Goal: Navigation & Orientation: Find specific page/section

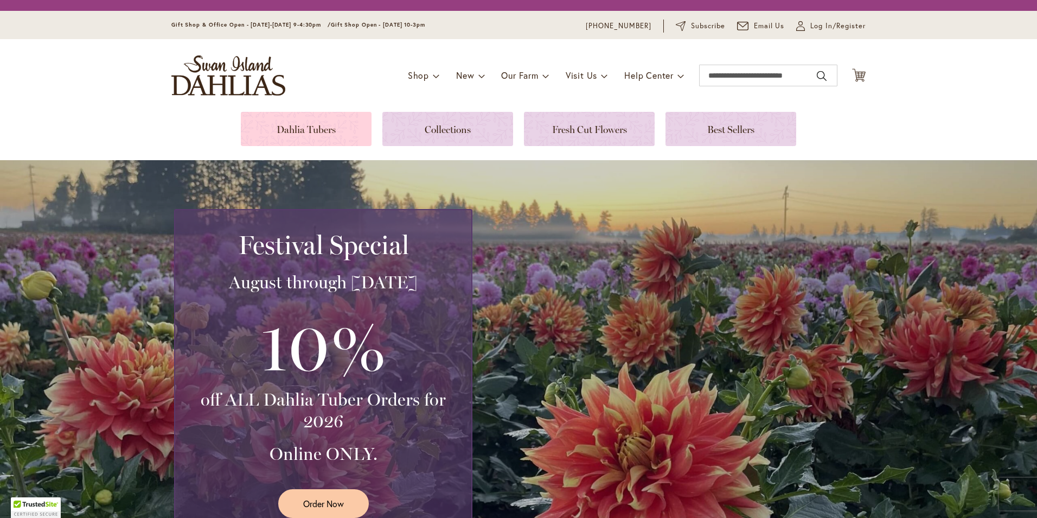
click at [291, 123] on link at bounding box center [306, 129] width 131 height 34
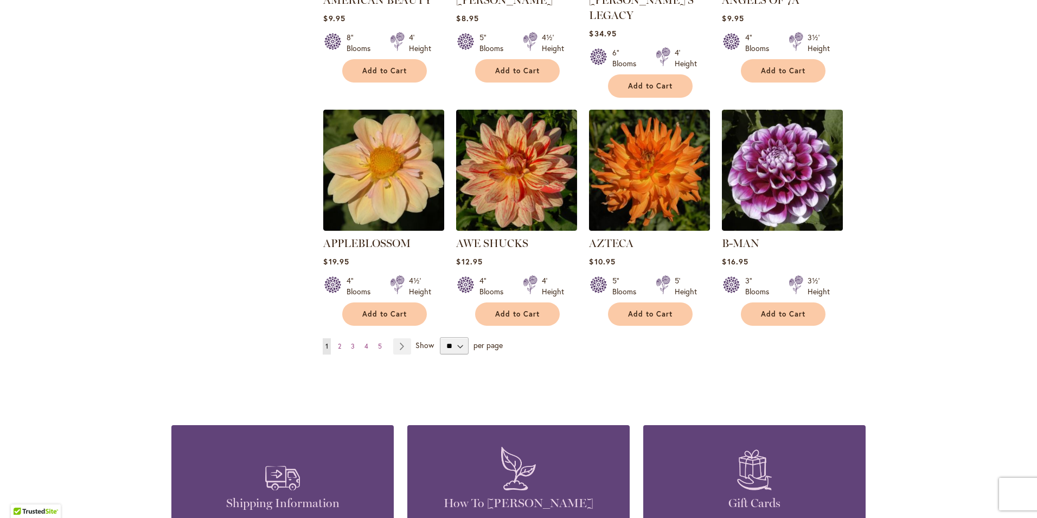
scroll to position [922, 0]
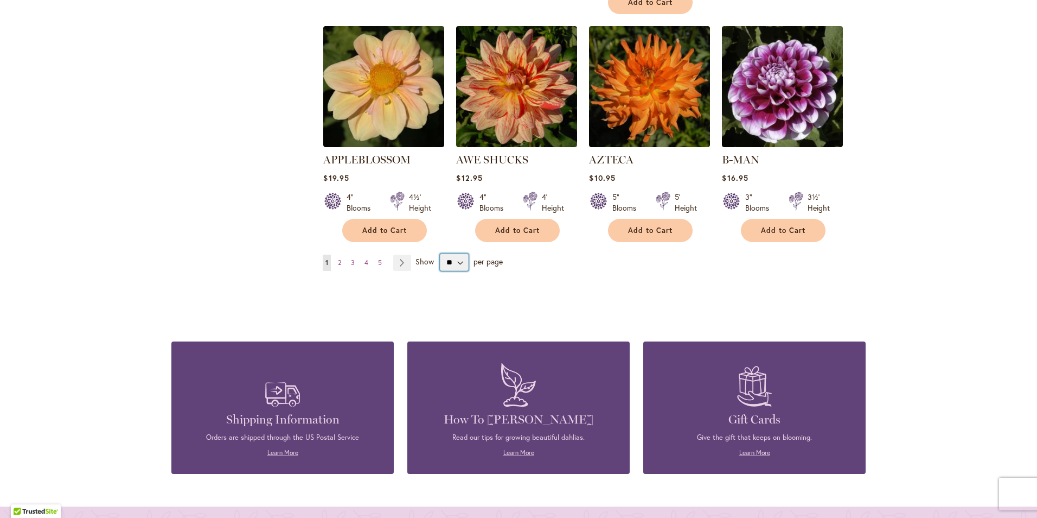
click at [458, 253] on select "** ** ** **" at bounding box center [454, 261] width 29 height 17
select select "**"
click at [440, 253] on select "** ** ** **" at bounding box center [454, 261] width 29 height 17
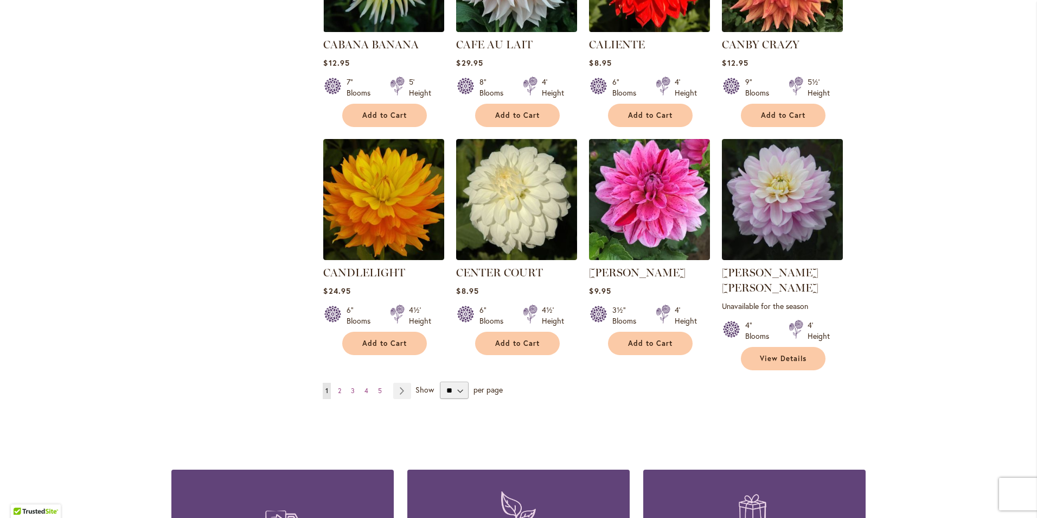
scroll to position [3600, 0]
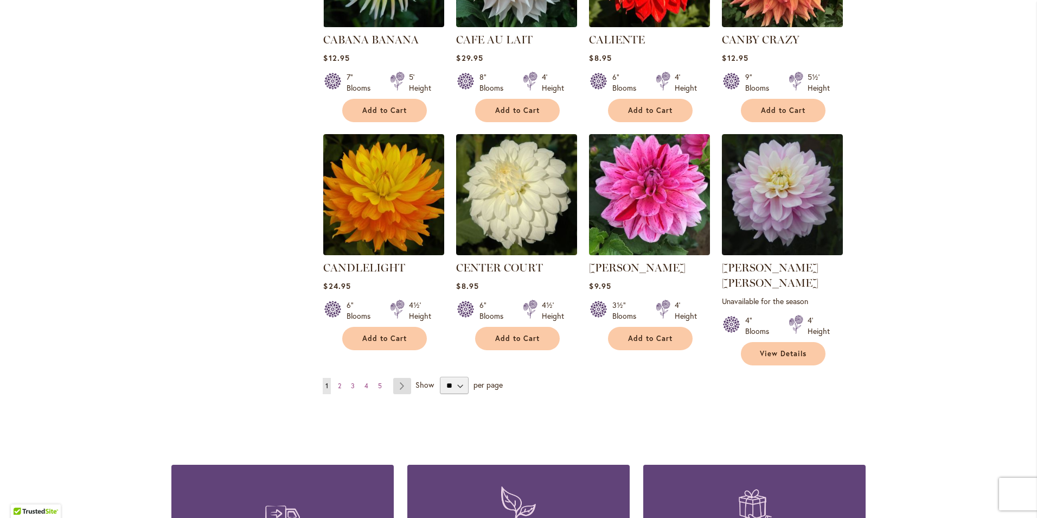
click at [395, 378] on link "Page Next" at bounding box center [402, 386] width 18 height 16
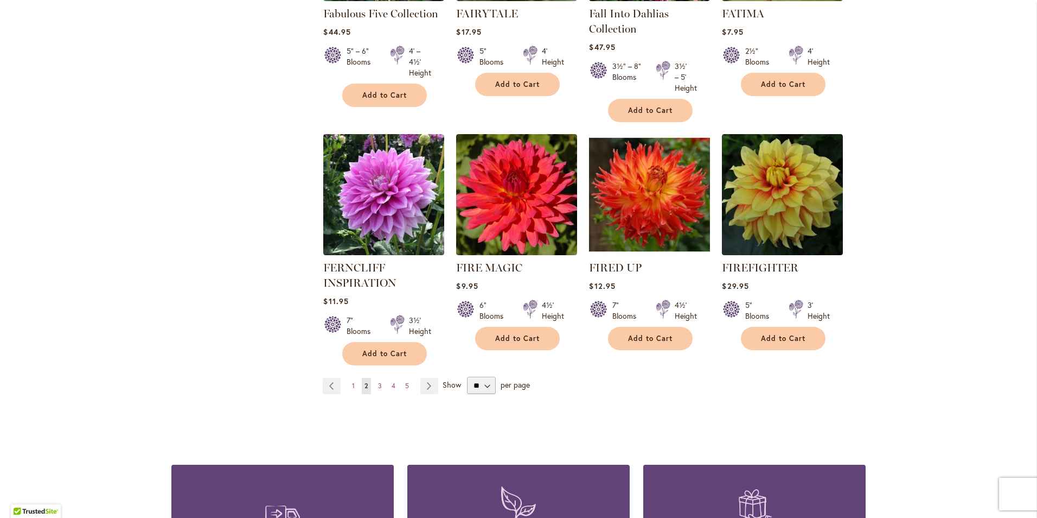
scroll to position [3701, 0]
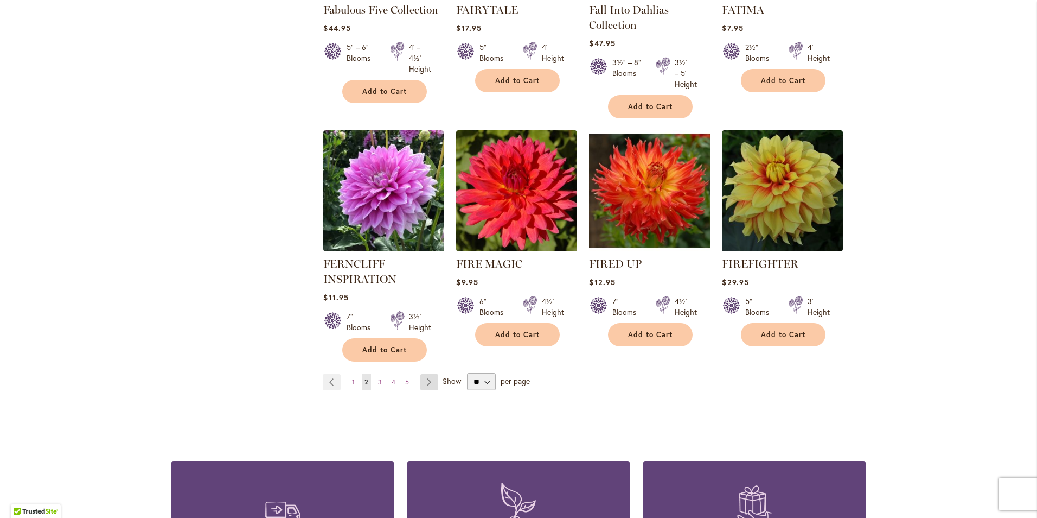
click at [426, 374] on link "Page Next" at bounding box center [429, 382] width 18 height 16
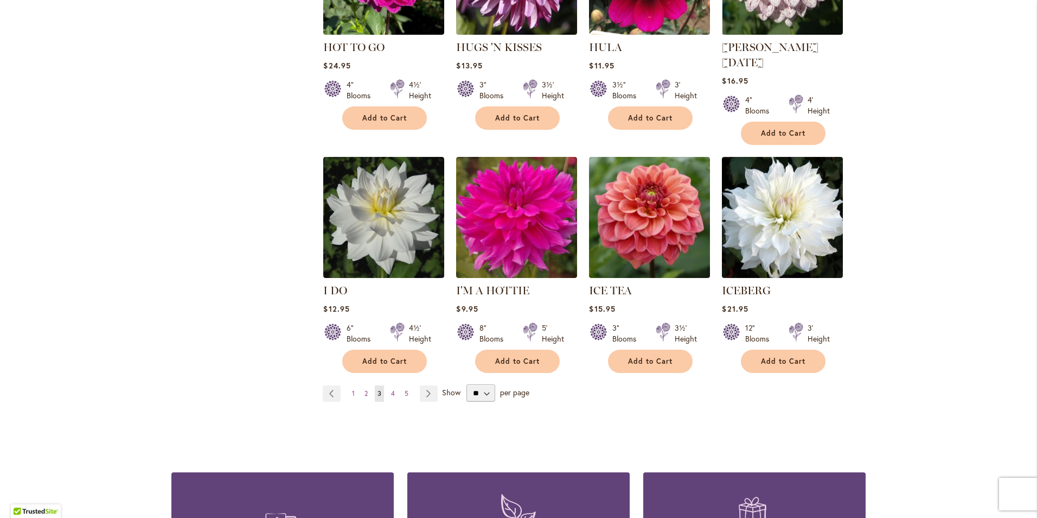
scroll to position [3689, 0]
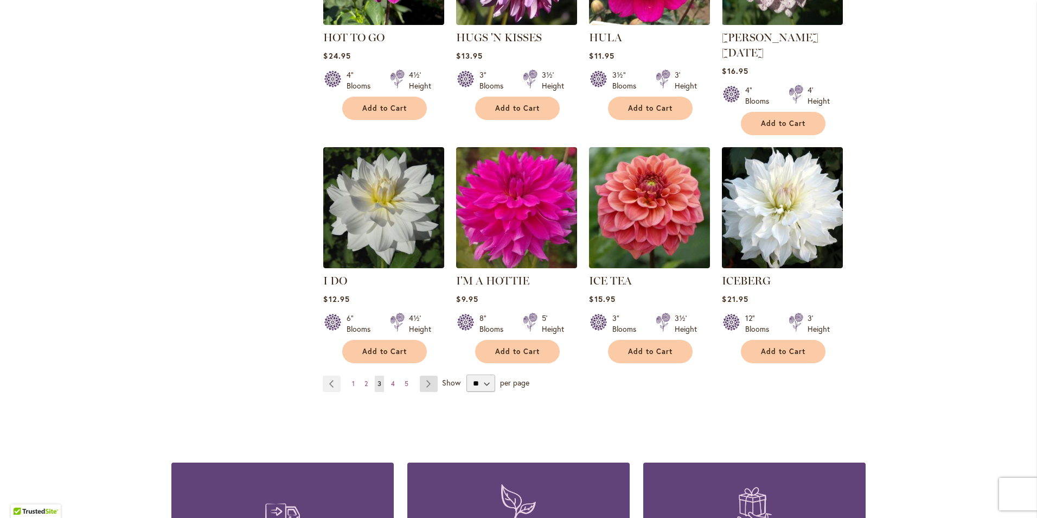
click at [422, 375] on link "Page Next" at bounding box center [429, 383] width 18 height 16
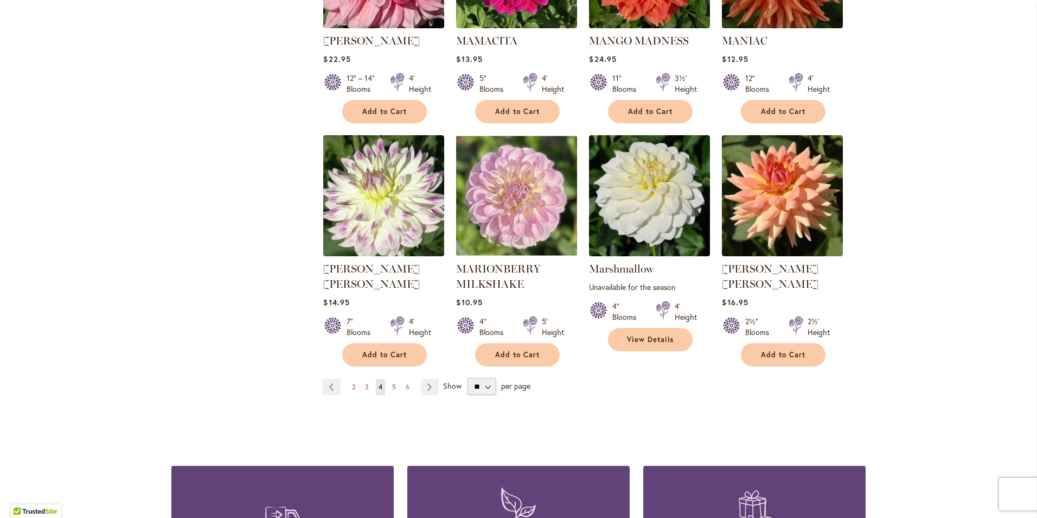
scroll to position [3656, 0]
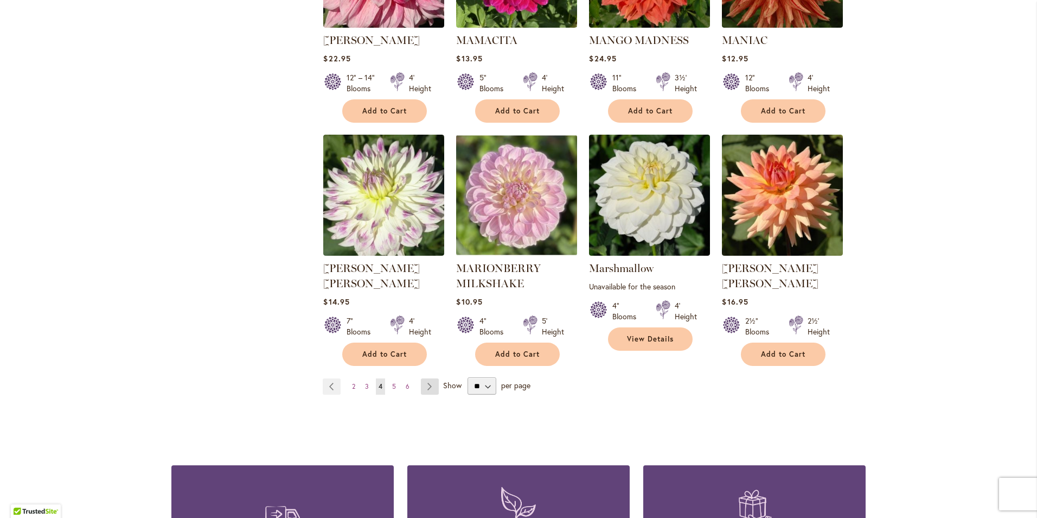
click at [424, 378] on link "Page Next" at bounding box center [430, 386] width 18 height 16
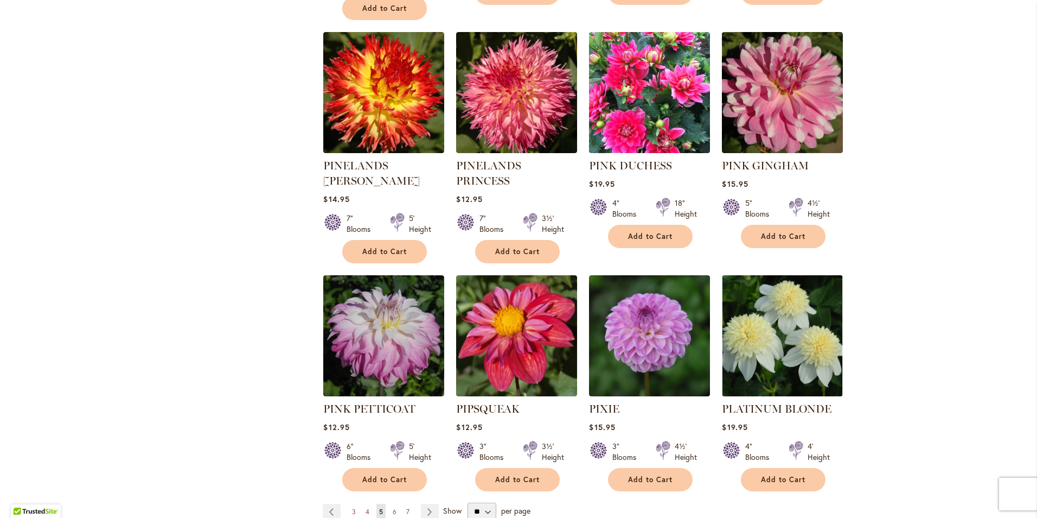
scroll to position [3526, 0]
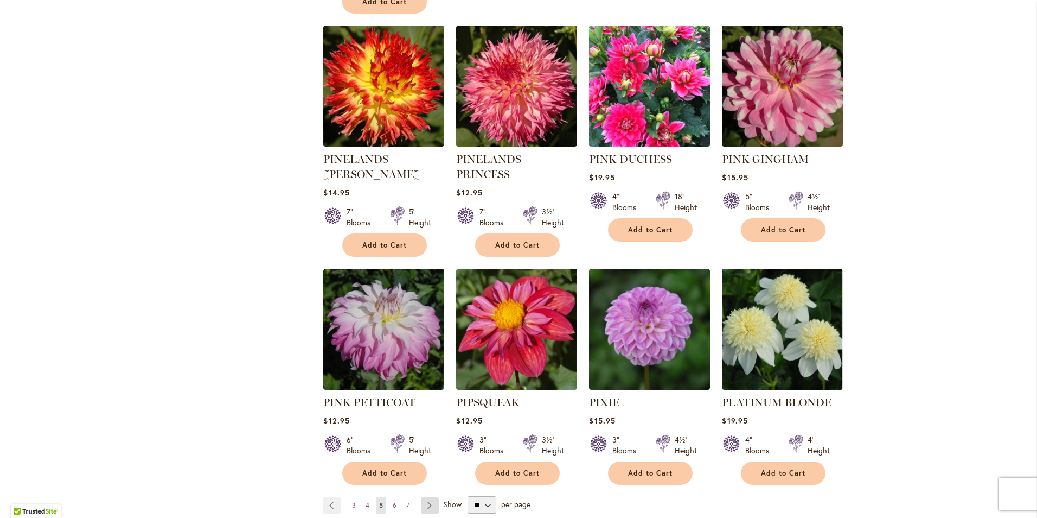
click at [422, 497] on link "Page Next" at bounding box center [430, 505] width 18 height 16
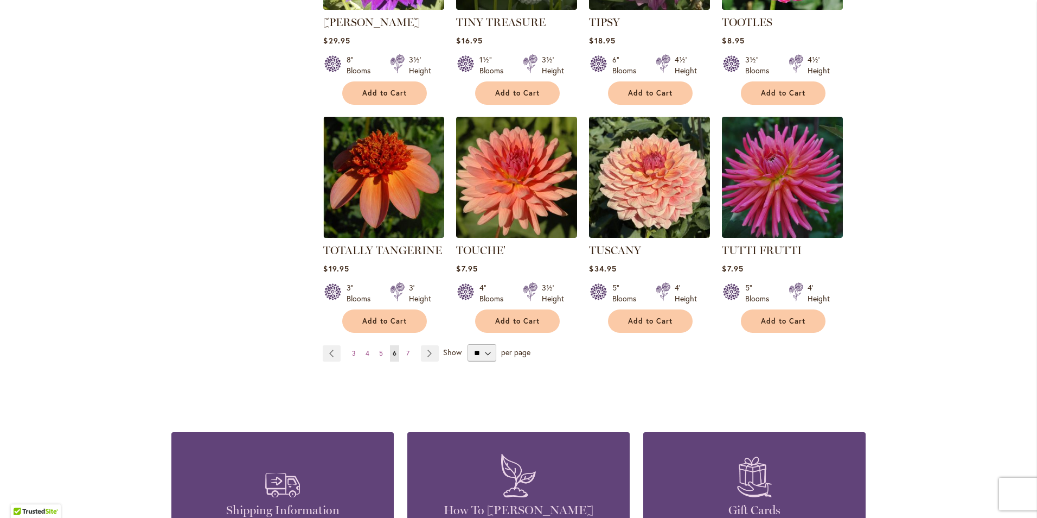
scroll to position [3635, 0]
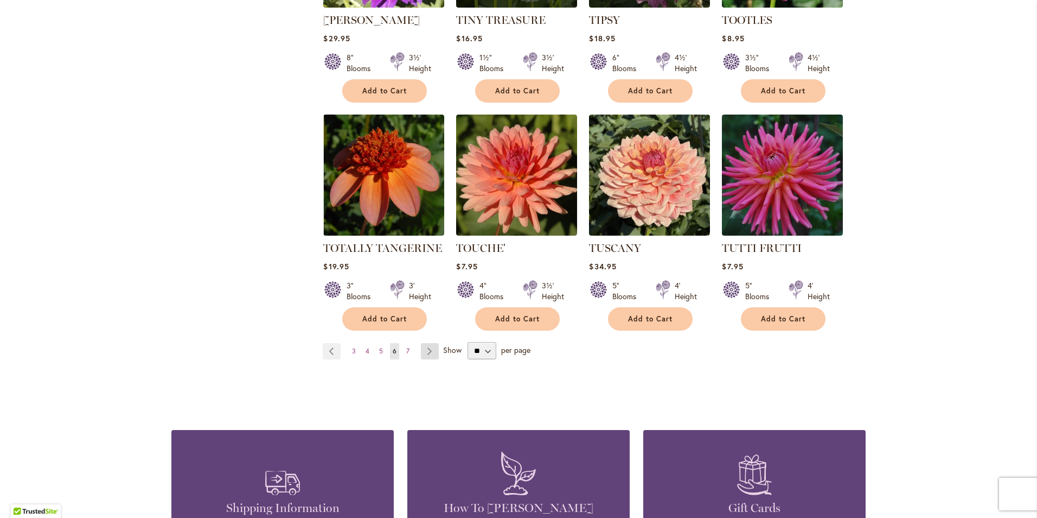
click at [423, 343] on link "Page Next" at bounding box center [430, 351] width 18 height 16
